Goal: Information Seeking & Learning: Learn about a topic

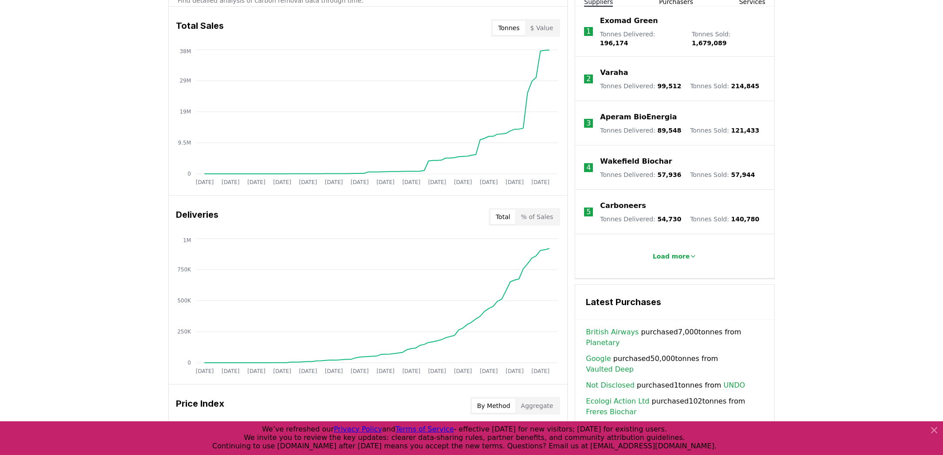
scroll to position [361, 0]
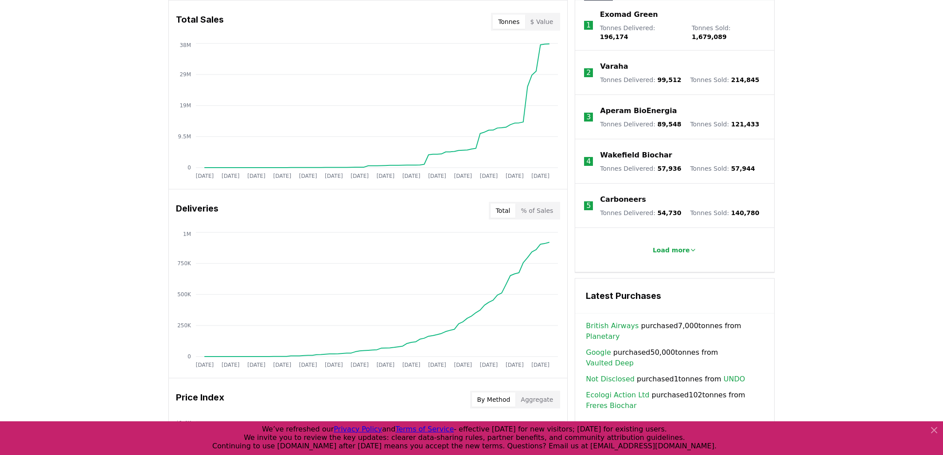
click at [542, 19] on button "$ Value" at bounding box center [542, 22] width 34 height 14
click at [540, 210] on button "% of Sales" at bounding box center [537, 210] width 43 height 14
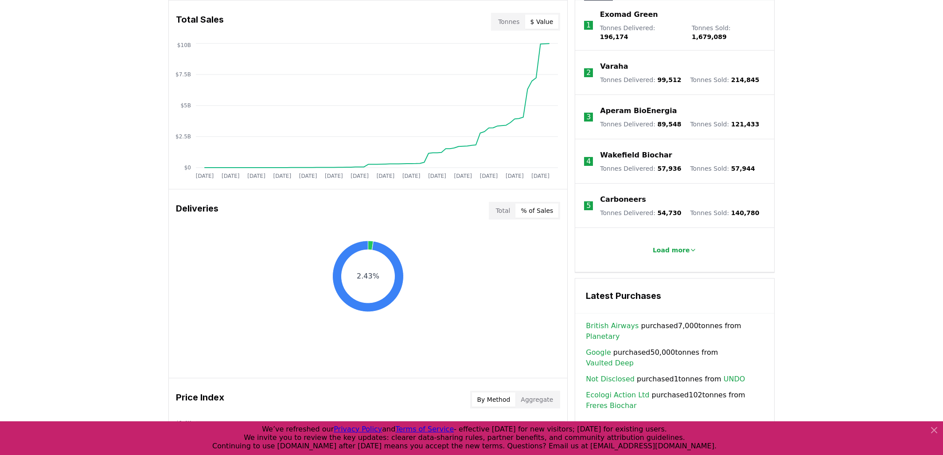
click at [504, 209] on button "Total" at bounding box center [503, 210] width 25 height 14
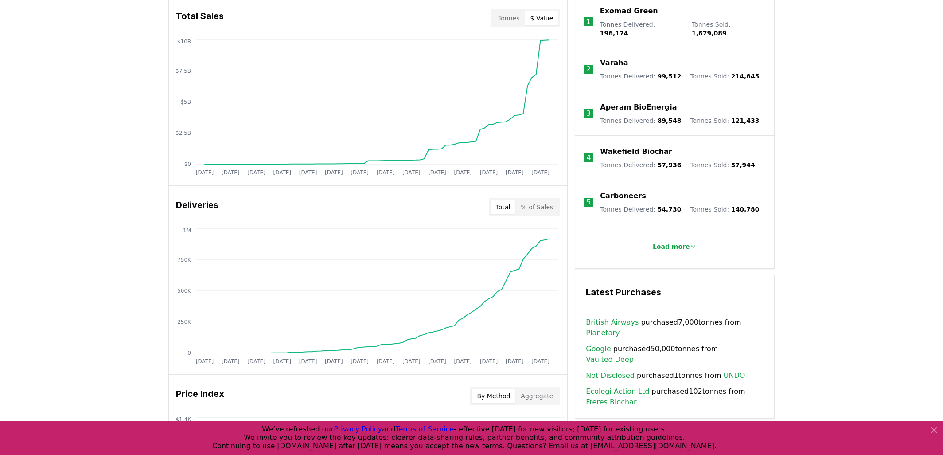
scroll to position [364, 0]
click at [615, 319] on link "British Airways" at bounding box center [612, 322] width 53 height 11
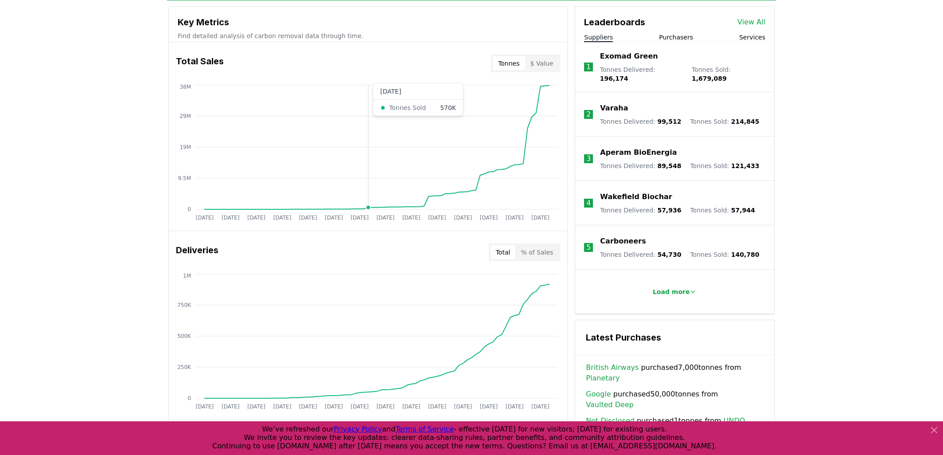
scroll to position [318, 0]
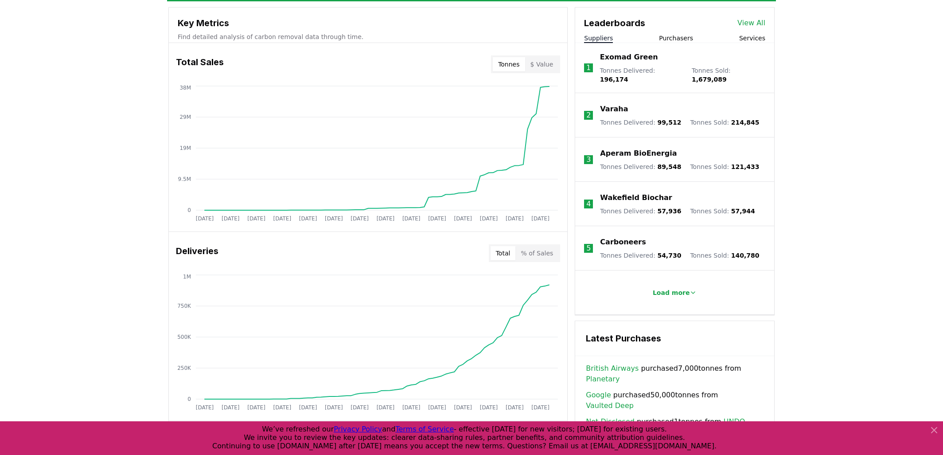
click at [549, 66] on button "$ Value" at bounding box center [542, 64] width 34 height 14
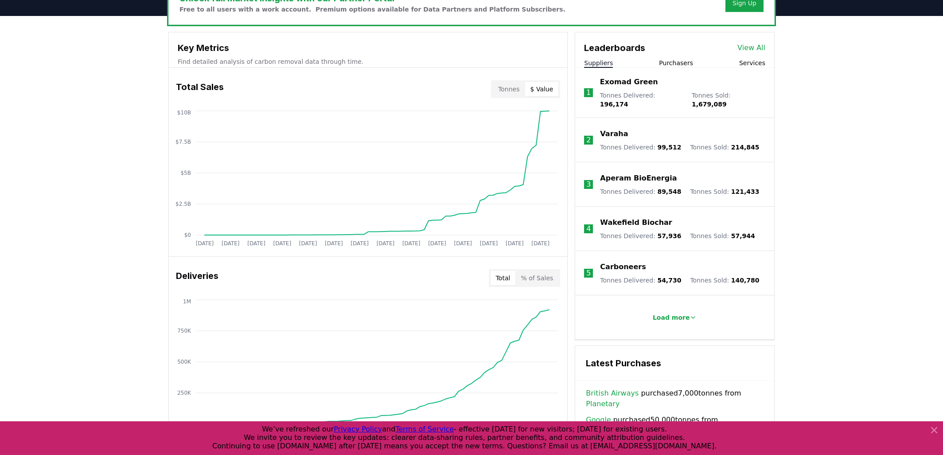
scroll to position [293, 0]
click at [621, 262] on p "Carboneers" at bounding box center [623, 267] width 46 height 11
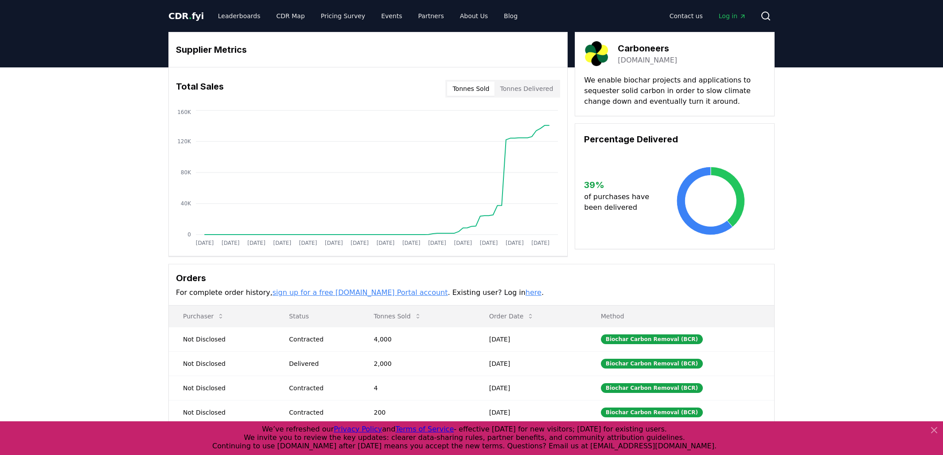
click at [650, 59] on link "[DOMAIN_NAME]" at bounding box center [647, 60] width 59 height 11
